Goal: Task Accomplishment & Management: Use online tool/utility

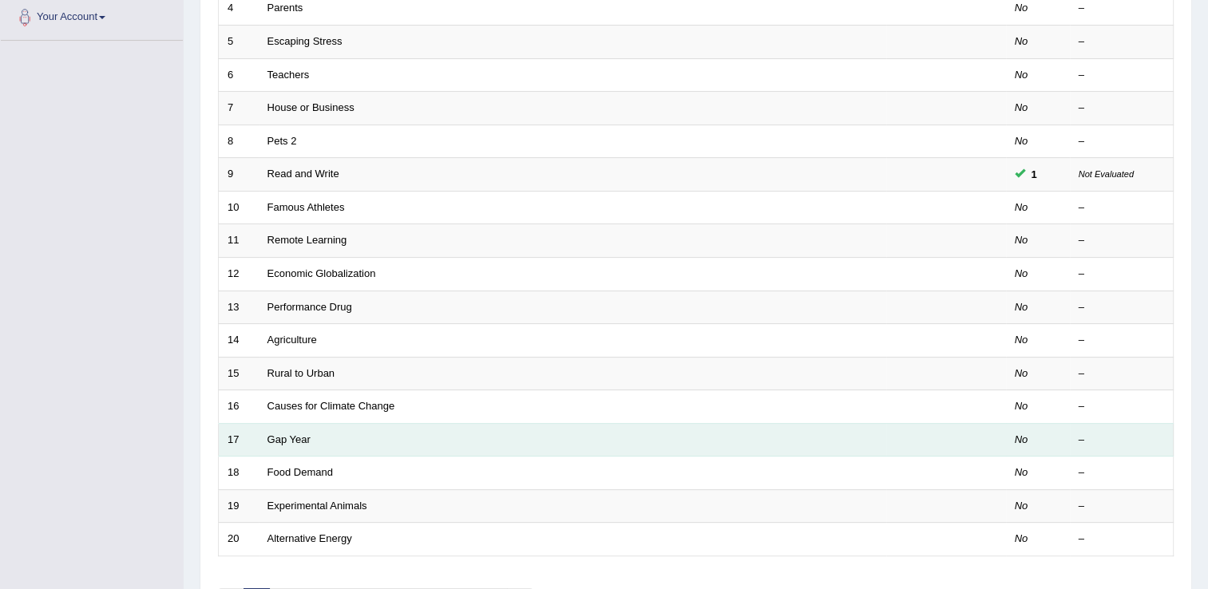
scroll to position [463, 0]
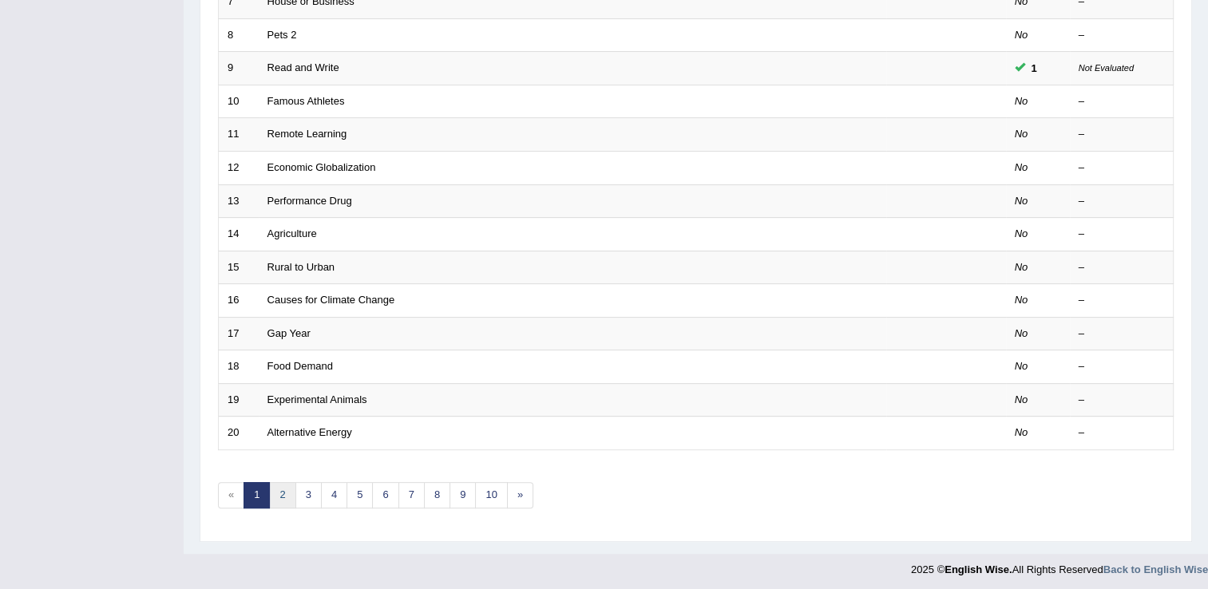
click at [282, 494] on link "2" at bounding box center [282, 495] width 26 height 26
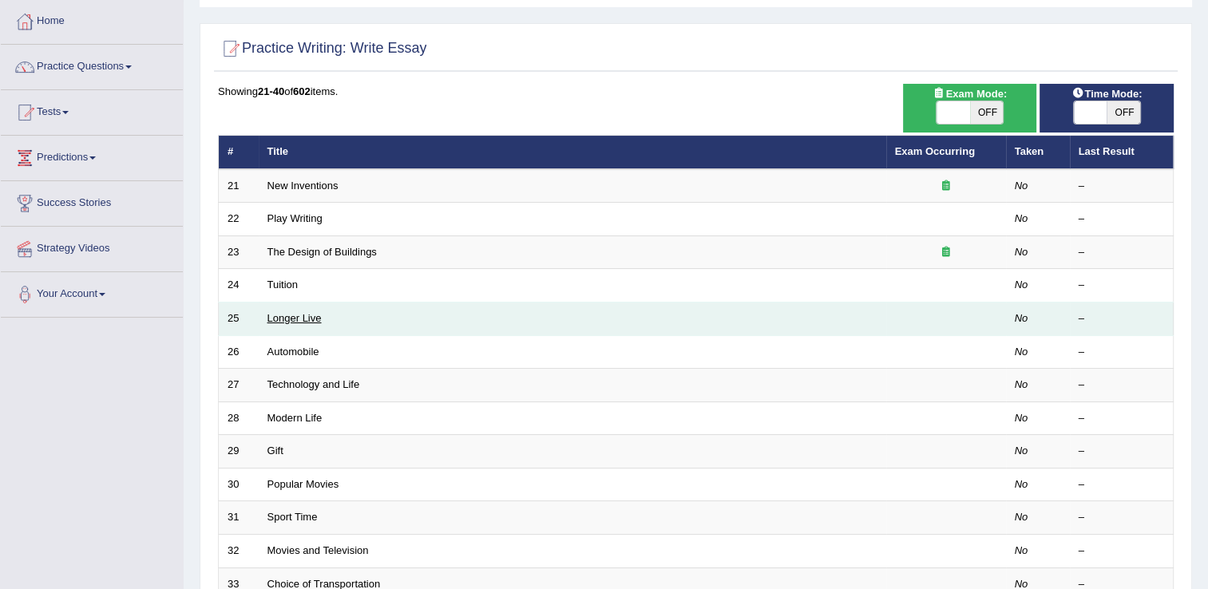
click at [303, 315] on link "Longer Live" at bounding box center [295, 318] width 54 height 12
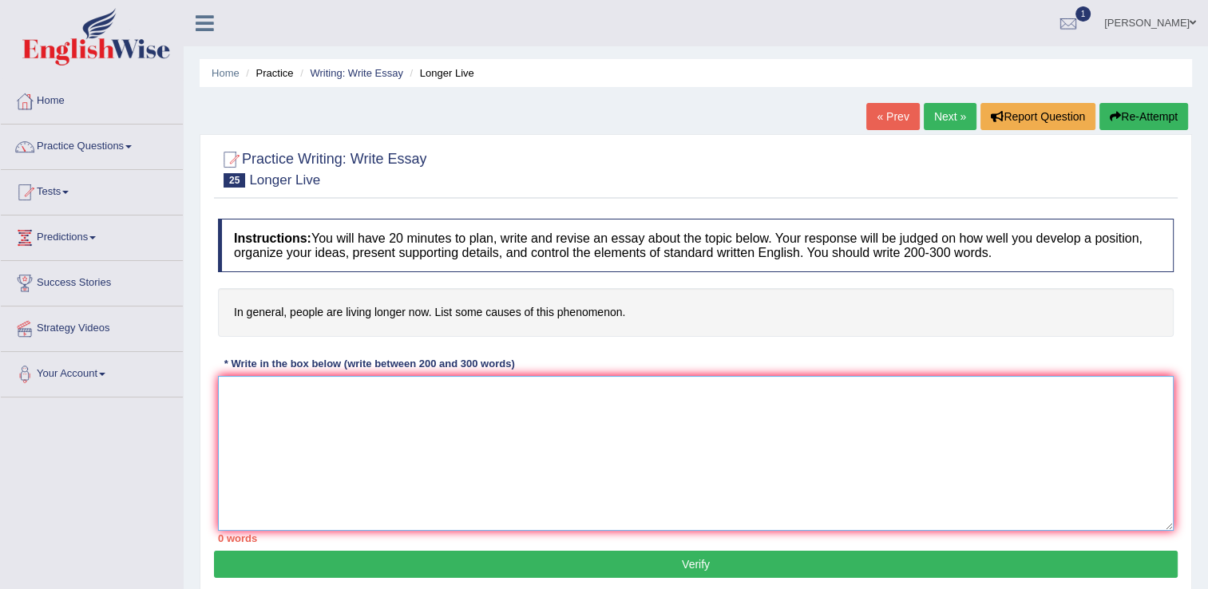
click at [470, 394] on textarea at bounding box center [696, 453] width 956 height 155
click at [802, 395] on textarea "The increasing influence of the longer live of the people on our lives has igni…" at bounding box center [696, 453] width 956 height 155
click at [850, 398] on textarea "The increasing influence of the longer live of the people on our lives has igni…" at bounding box center [696, 453] width 956 height 155
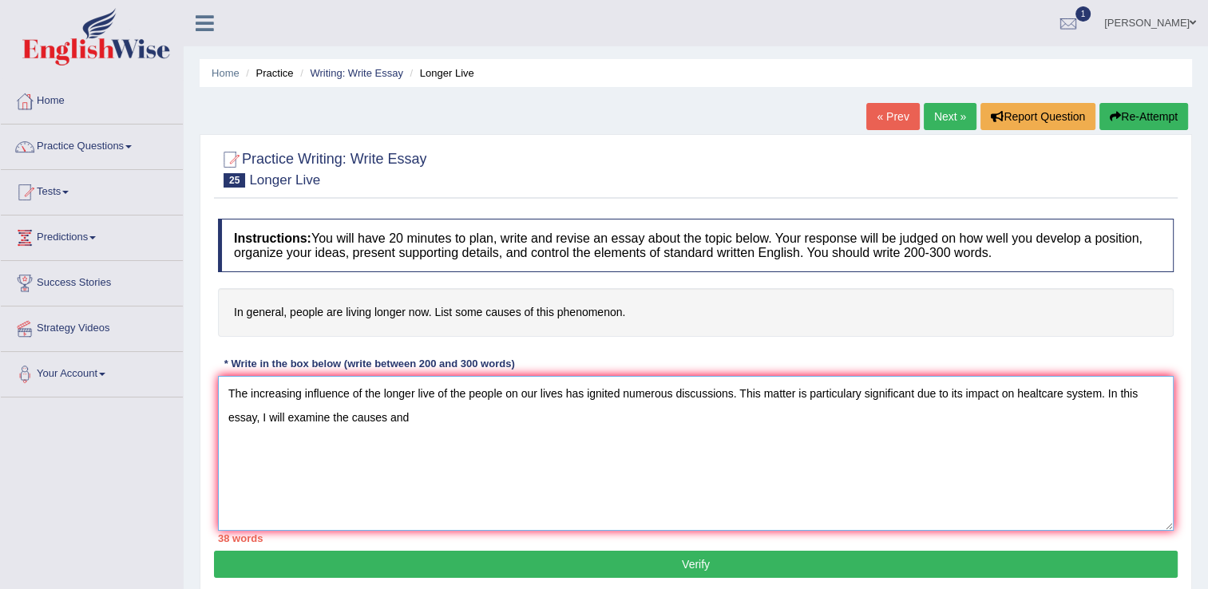
type textarea "The increasing influence of the longer live of the people on our lives has igni…"
